Goal: Use online tool/utility

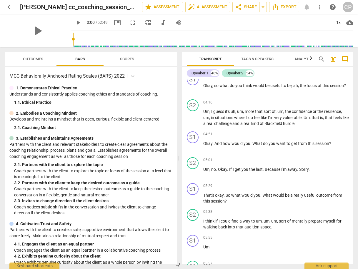
scroll to position [660, 0]
click at [210, 8] on span "auto_fix_high AI Assessment" at bounding box center [207, 7] width 39 height 7
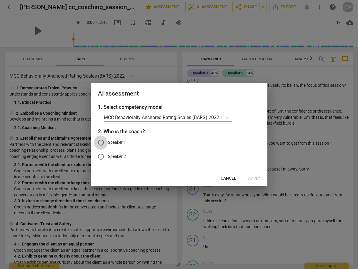
click at [99, 143] on input "Speaker 1" at bounding box center [101, 143] width 14 height 14
radio input "true"
click at [255, 180] on span "Apply" at bounding box center [254, 179] width 12 height 6
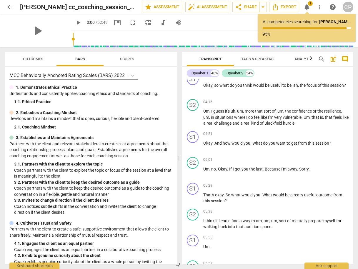
scroll to position [0, 0]
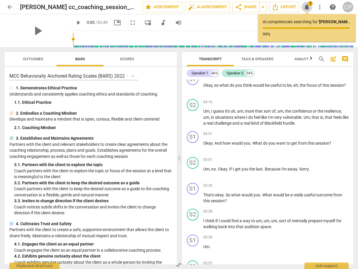
click at [307, 7] on span "notifications" at bounding box center [307, 7] width 7 height 7
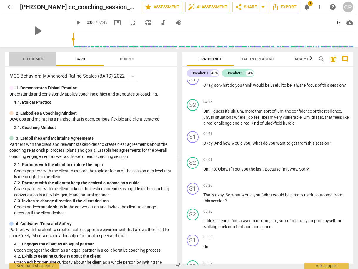
click at [34, 57] on span "Outcomes" at bounding box center [33, 59] width 20 height 4
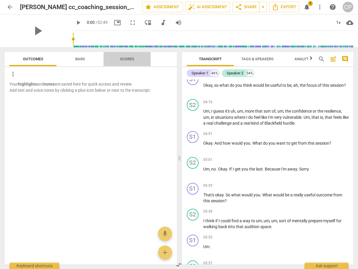
click at [122, 59] on span "Scores" at bounding box center [127, 59] width 14 height 4
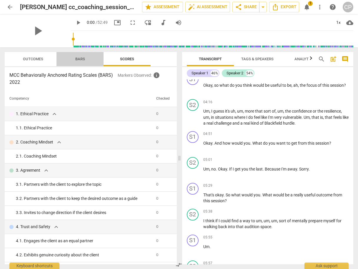
click at [83, 60] on span "Bars" at bounding box center [80, 59] width 10 height 4
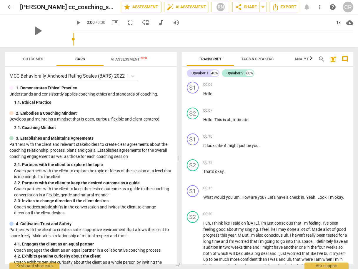
click at [129, 60] on span "AI Assessment New" at bounding box center [129, 59] width 37 height 4
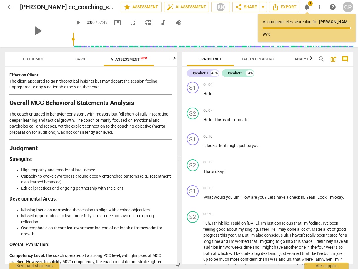
scroll to position [1443, 0]
